Goal: Information Seeking & Learning: Learn about a topic

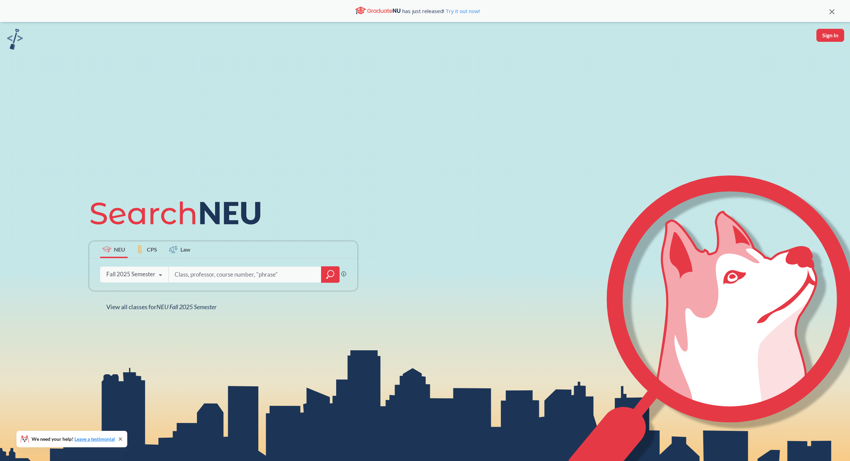
click at [198, 270] on input "search" at bounding box center [245, 275] width 143 height 14
click at [321, 269] on div at bounding box center [330, 275] width 19 height 16
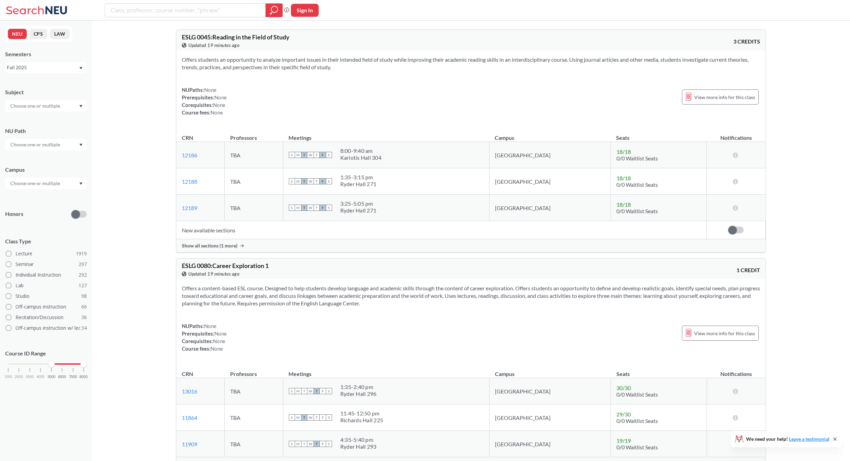
drag, startPoint x: 10, startPoint y: 363, endPoint x: 52, endPoint y: 372, distance: 43.1
click at [52, 372] on div "1000 2000 3000 4000 5000 6000 7000 8000" at bounding box center [46, 377] width 82 height 31
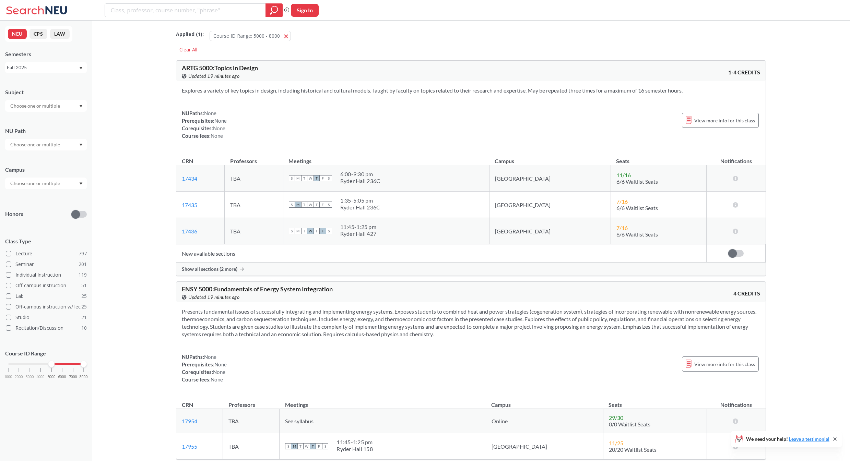
click at [55, 106] on input "text" at bounding box center [36, 106] width 58 height 8
click at [55, 116] on div "CS ( 72 )" at bounding box center [48, 118] width 78 height 8
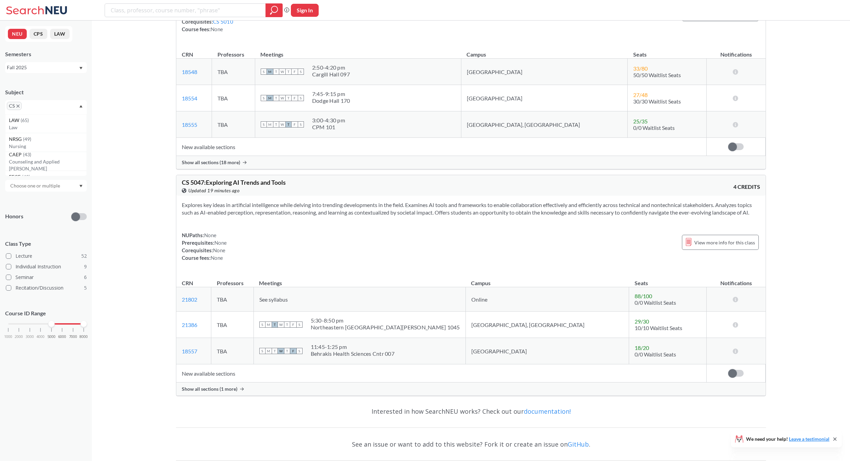
scroll to position [1947, 0]
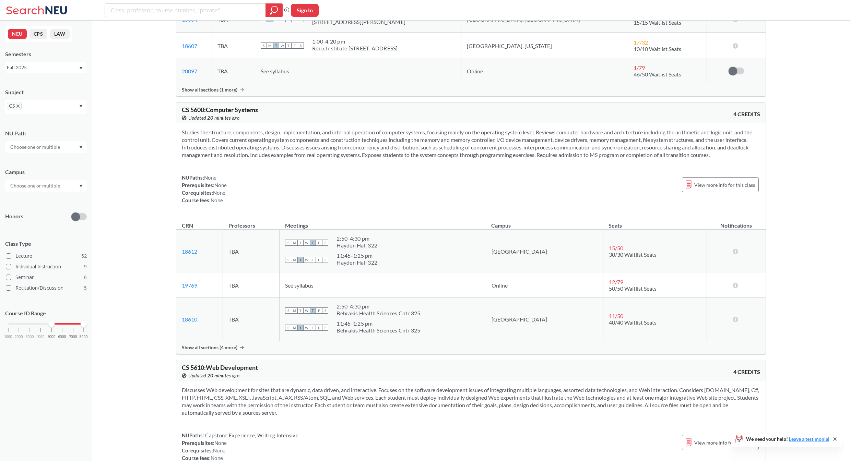
scroll to position [4658, 0]
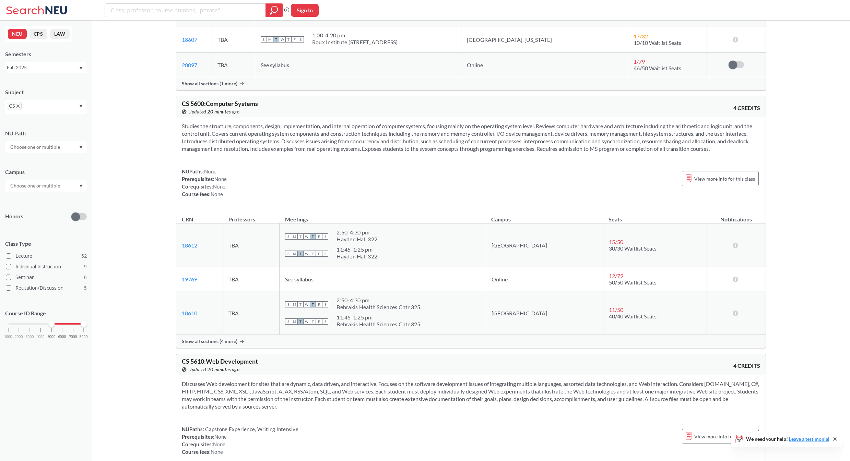
click at [227, 345] on span "Show all sections (4 more)" at bounding box center [210, 342] width 56 height 6
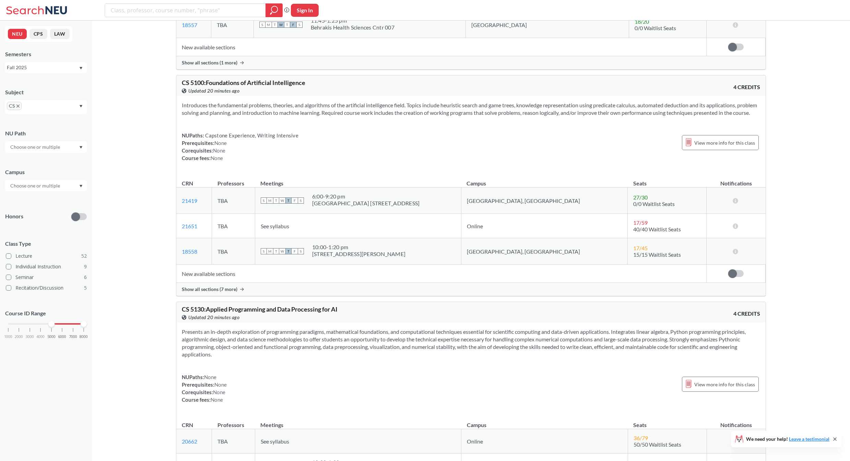
scroll to position [2153, 0]
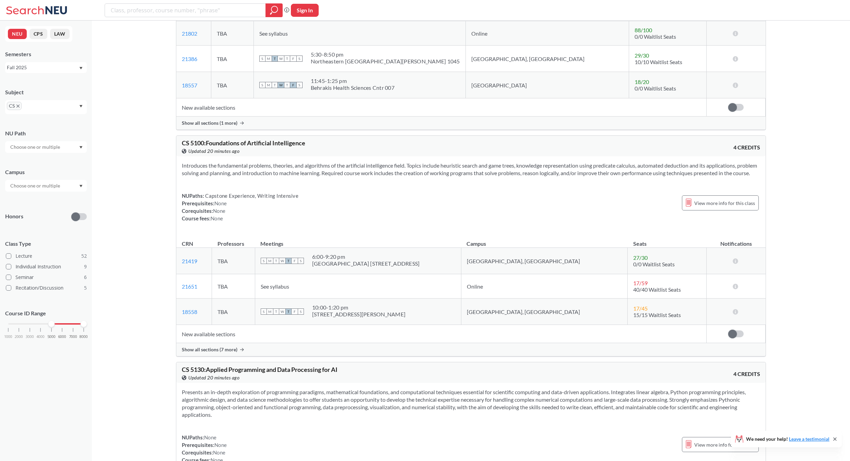
click at [216, 353] on span "Show all sections (7 more)" at bounding box center [210, 350] width 56 height 6
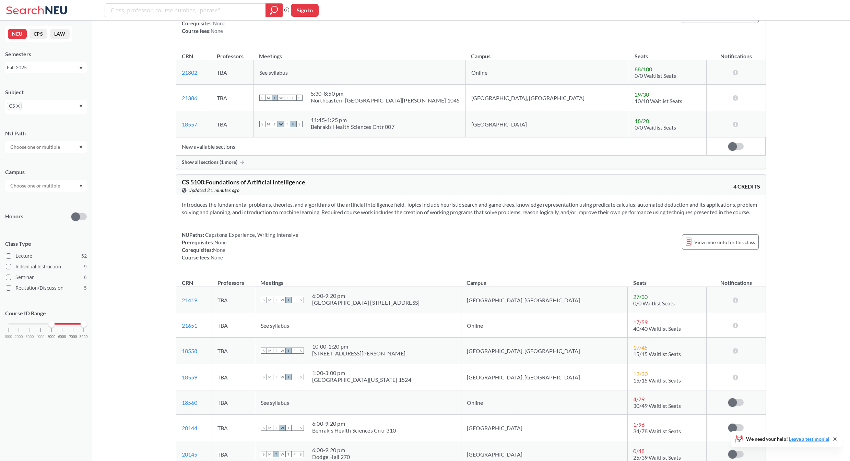
scroll to position [2016, 0]
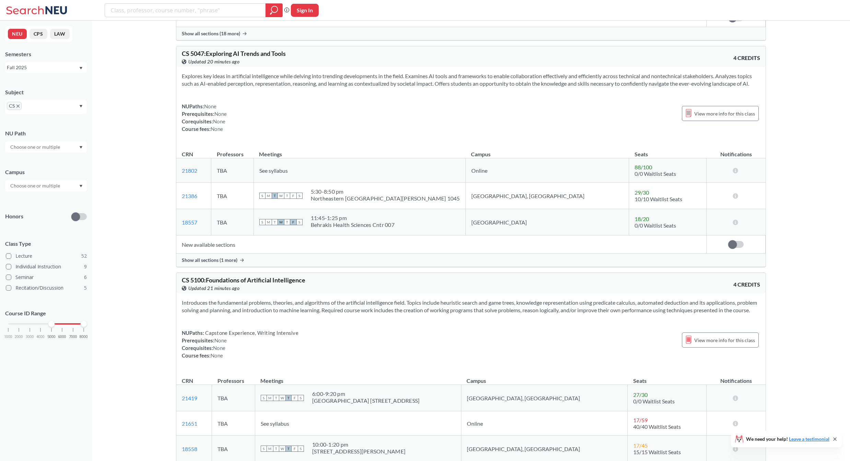
click at [210, 263] on span "Show all sections (1 more)" at bounding box center [210, 260] width 56 height 6
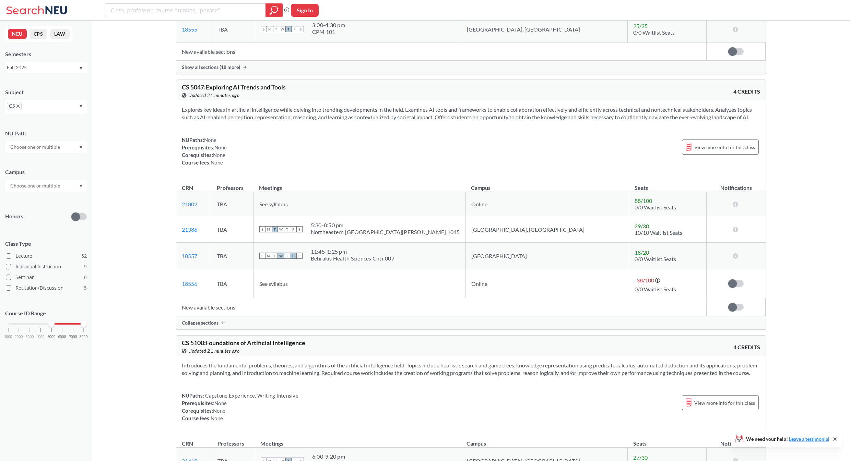
scroll to position [1981, 0]
drag, startPoint x: 207, startPoint y: 98, endPoint x: 335, endPoint y: 94, distance: 127.7
click at [327, 94] on div "CS 5047 : Exploring AI Trends and Tools View this course on Banner. Updated 21 …" at bounding box center [326, 92] width 289 height 15
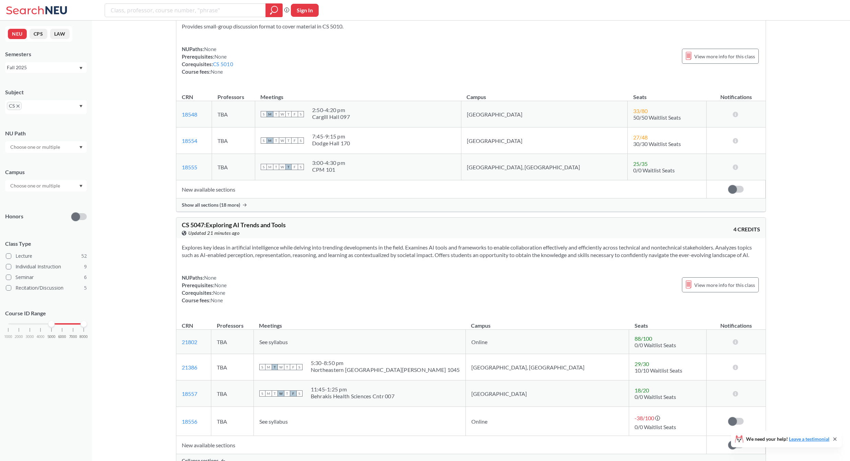
click at [275, 297] on div "NUPaths: None Prerequisites: None Corequisites: None Course fees: None View mor…" at bounding box center [471, 289] width 578 height 30
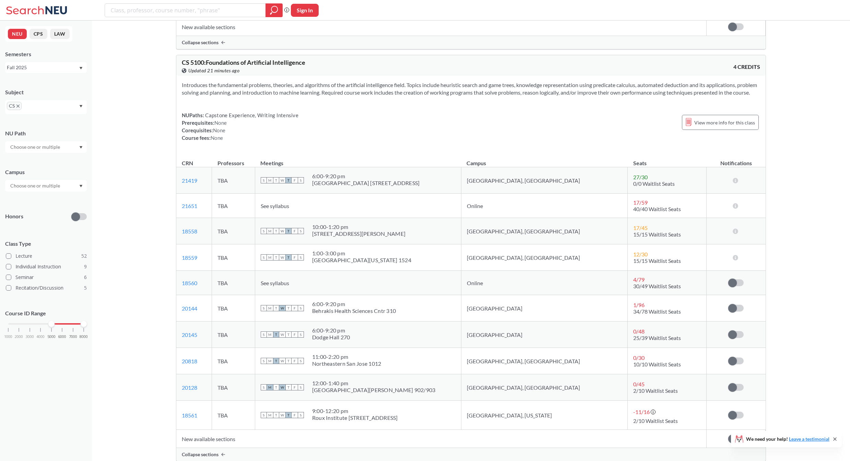
scroll to position [2264, 0]
click at [633, 179] on span "27 / 30" at bounding box center [640, 175] width 14 height 7
click at [628, 166] on th "Seats" at bounding box center [667, 158] width 79 height 15
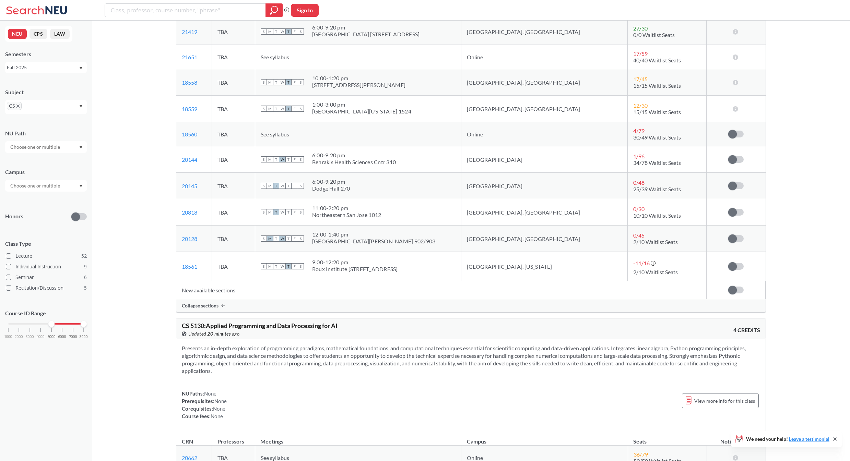
scroll to position [2436, 0]
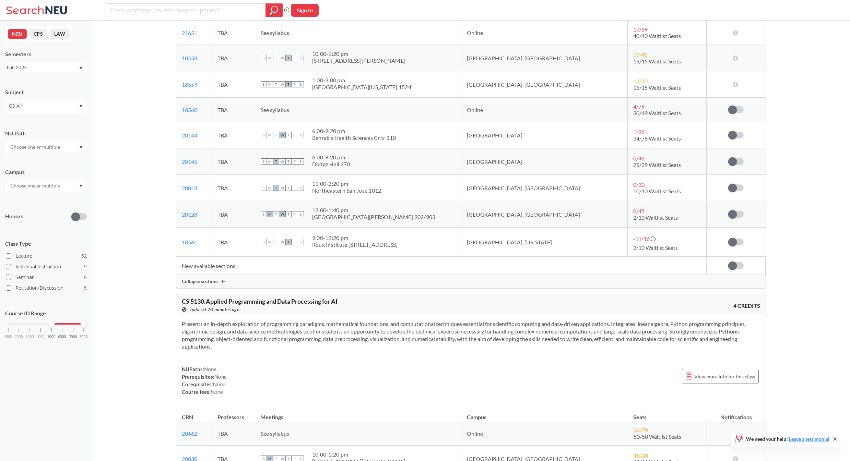
click at [214, 275] on td "New available sections" at bounding box center [441, 266] width 530 height 18
click at [216, 285] on span "Collapse sections" at bounding box center [200, 282] width 37 height 6
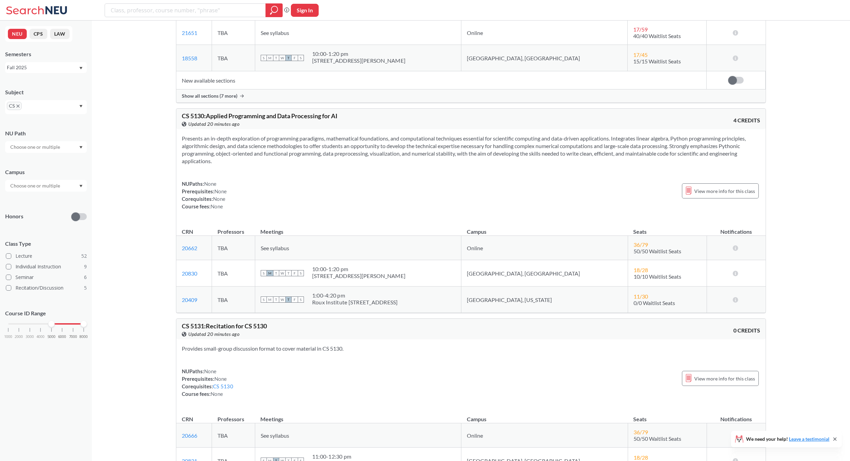
click at [213, 99] on span "Show all sections (7 more)" at bounding box center [210, 96] width 56 height 6
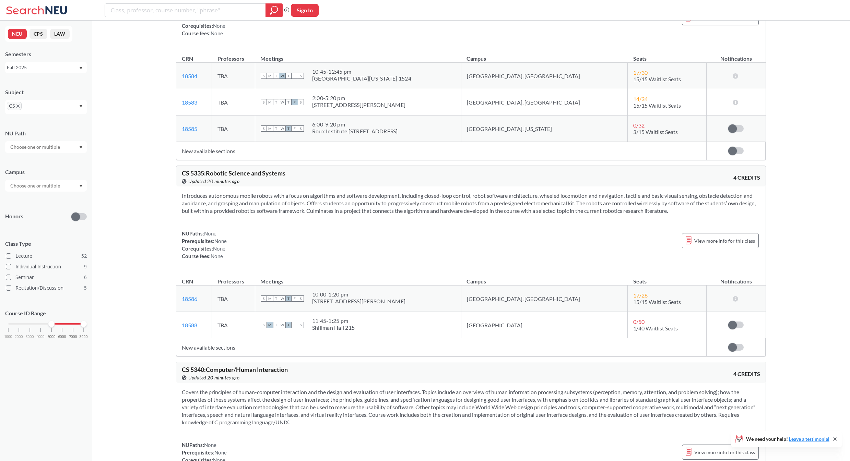
scroll to position [3911, 0]
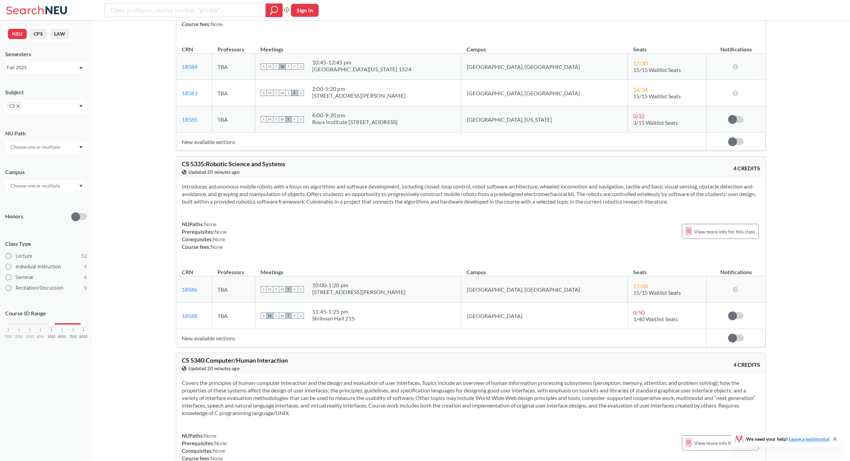
click at [202, 348] on td "New available sections" at bounding box center [441, 338] width 530 height 18
click at [197, 348] on td "New available sections" at bounding box center [441, 338] width 530 height 18
click at [188, 348] on td "New available sections" at bounding box center [441, 338] width 530 height 18
click at [203, 348] on td "New available sections" at bounding box center [441, 338] width 530 height 18
click at [224, 348] on td "New available sections" at bounding box center [441, 338] width 530 height 18
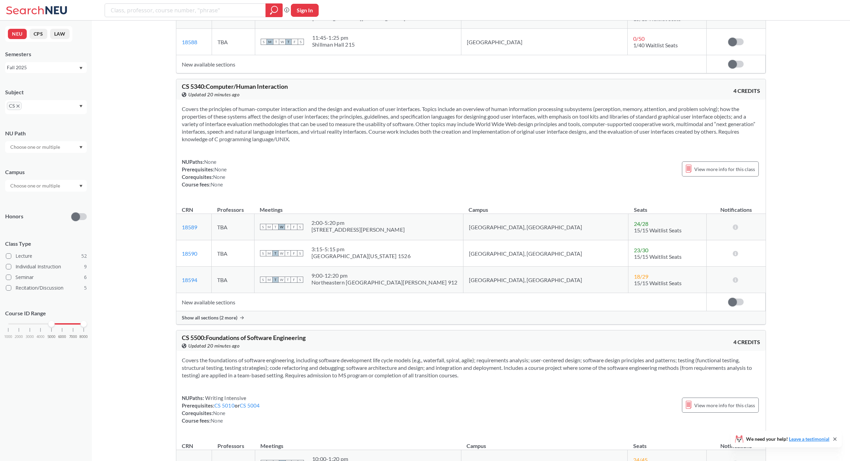
scroll to position [4186, 0]
click at [217, 321] on span "Show all sections (2 more)" at bounding box center [210, 318] width 56 height 6
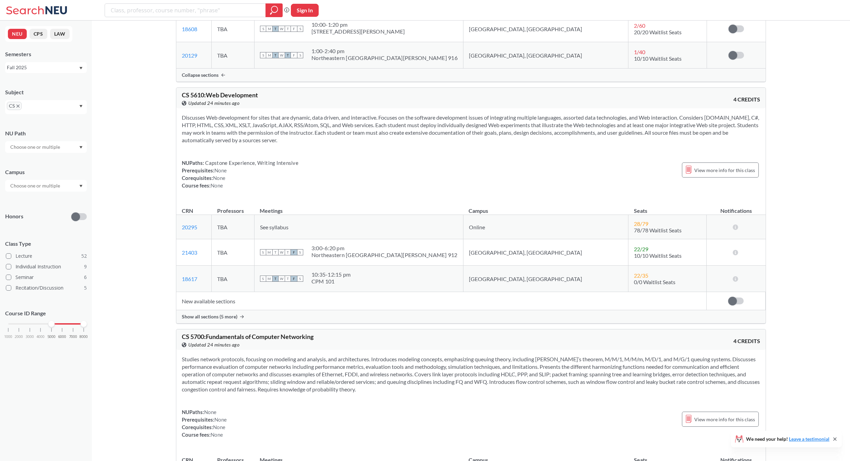
scroll to position [5318, 0]
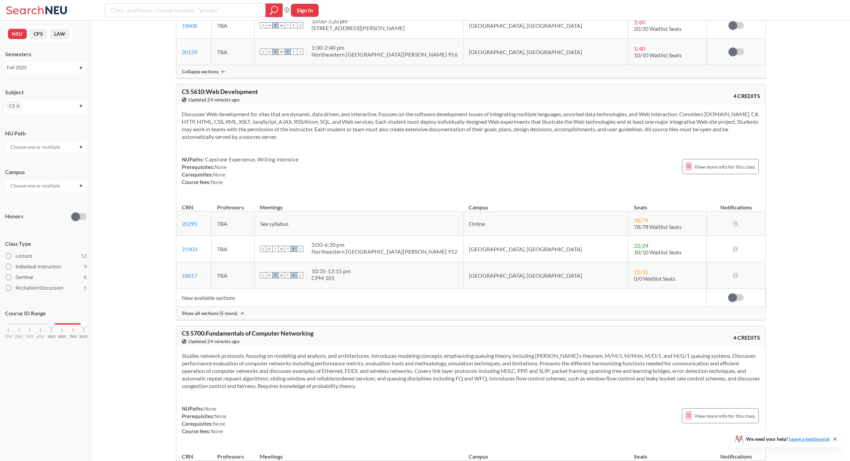
click at [225, 317] on span "Show all sections (5 more)" at bounding box center [210, 314] width 56 height 6
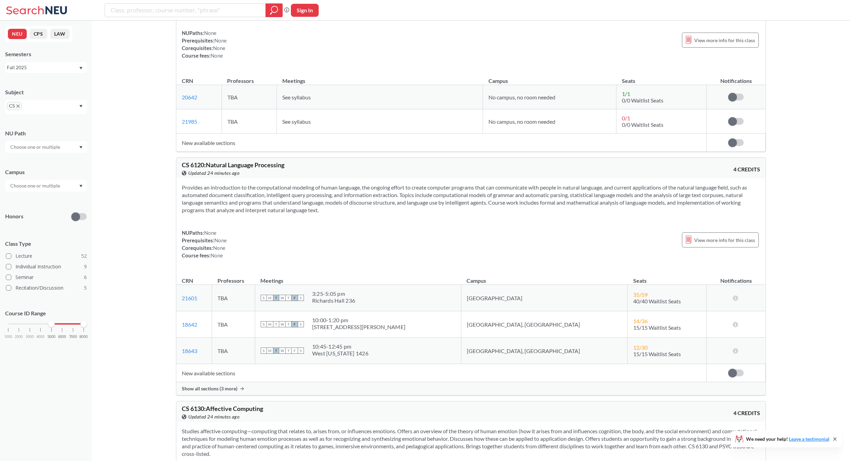
scroll to position [6416, 0]
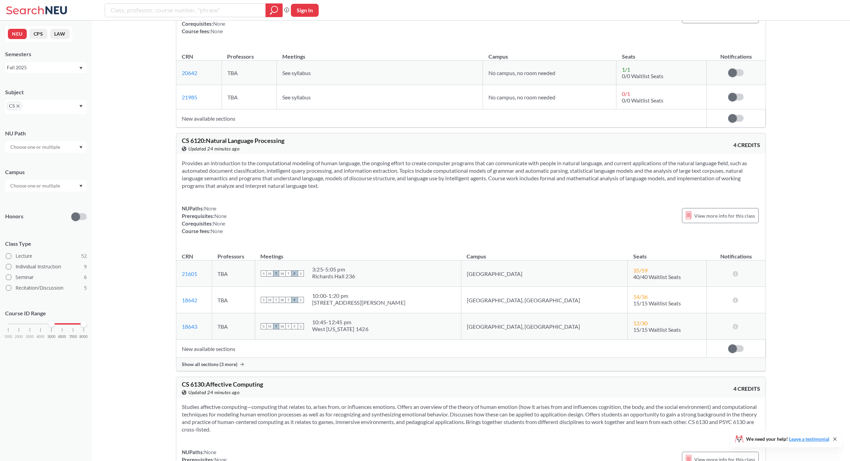
click at [208, 368] on span "Show all sections (3 more)" at bounding box center [210, 365] width 56 height 6
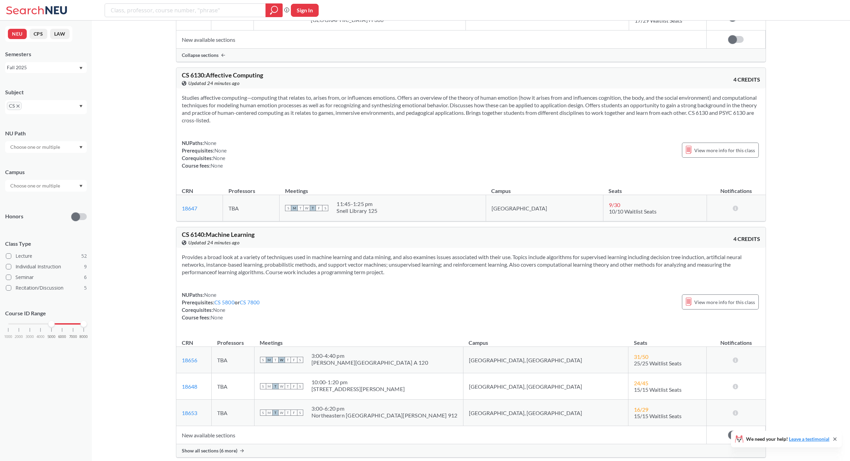
scroll to position [6862, 0]
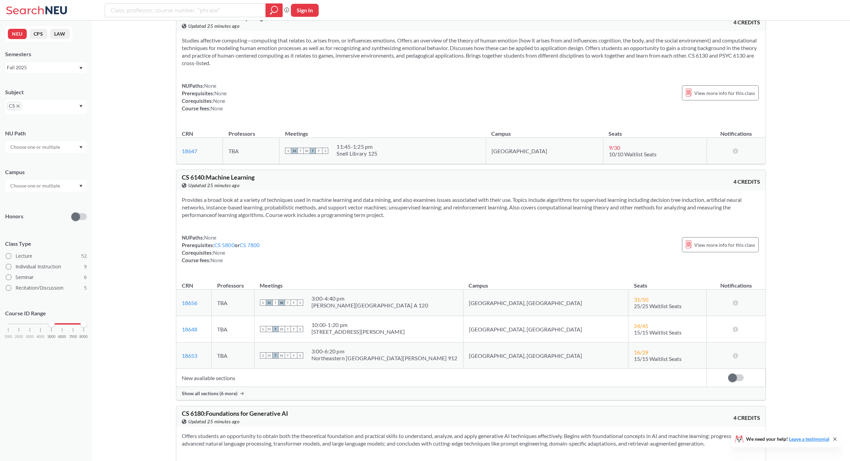
click at [199, 400] on div "Show all sections (6 more)" at bounding box center [470, 393] width 589 height 13
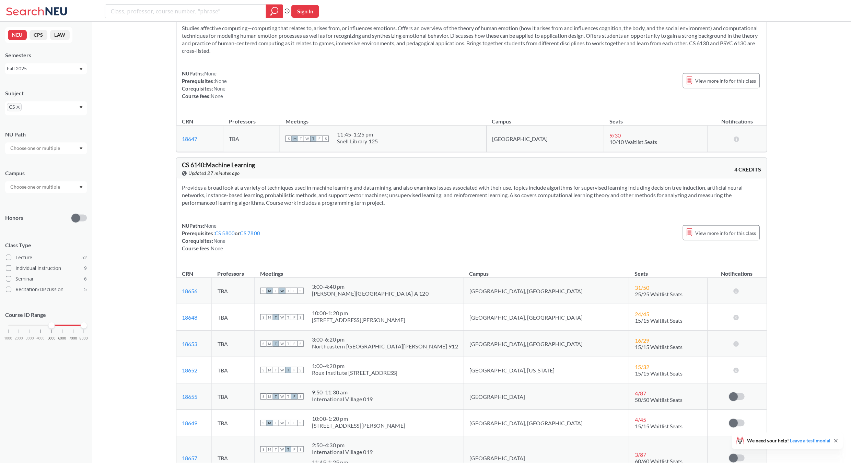
scroll to position [7033, 0]
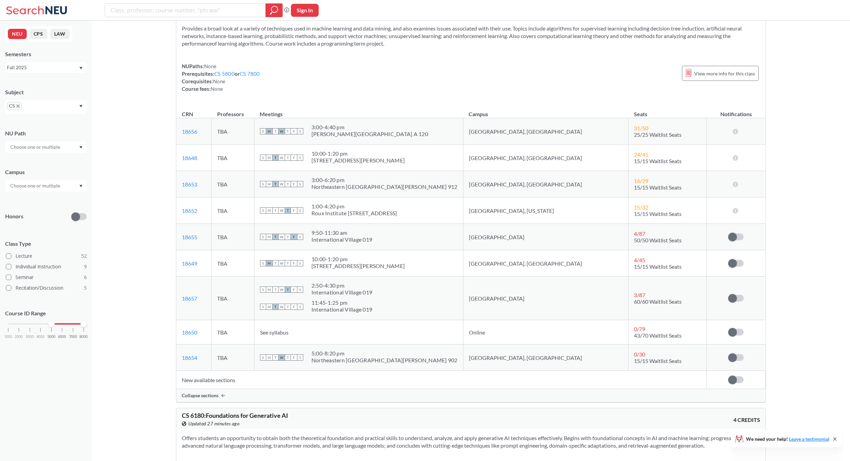
click at [203, 198] on td "18653 View this section on Banner." at bounding box center [193, 184] width 35 height 26
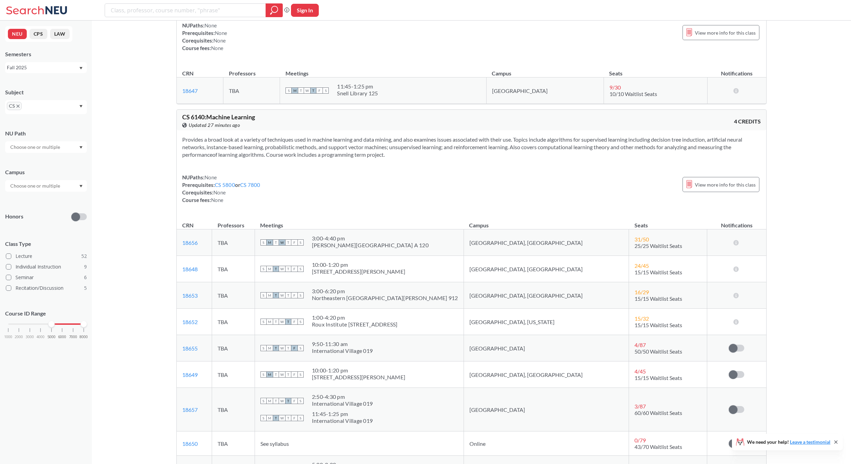
scroll to position [6944, 0]
